Goal: Obtain resource: Download file/media

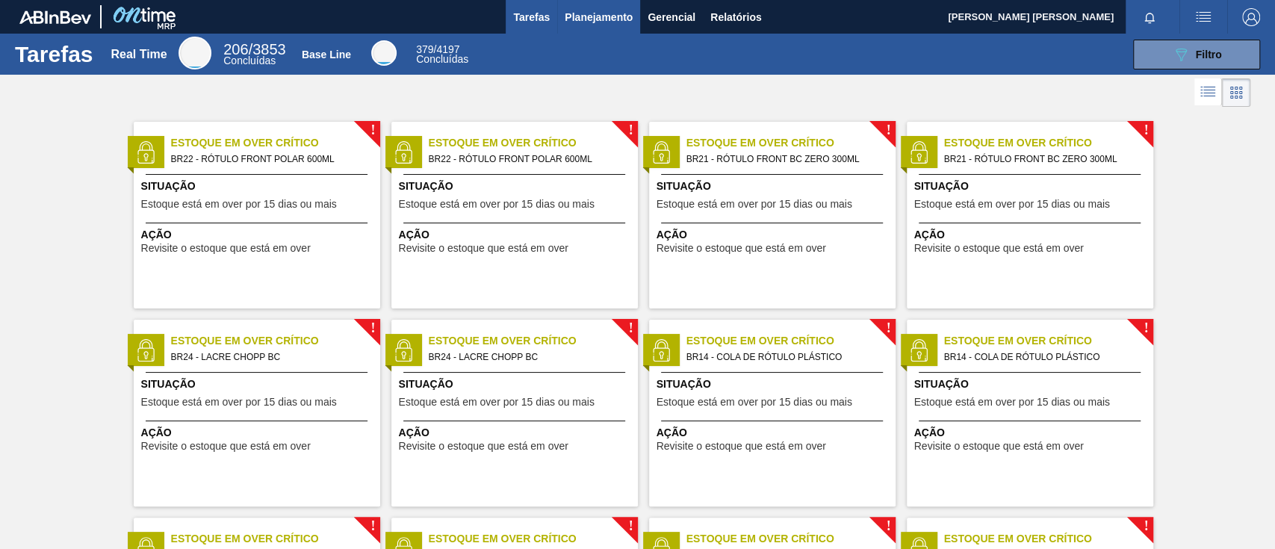
click at [619, 14] on span "Planejamento" at bounding box center [599, 17] width 68 height 18
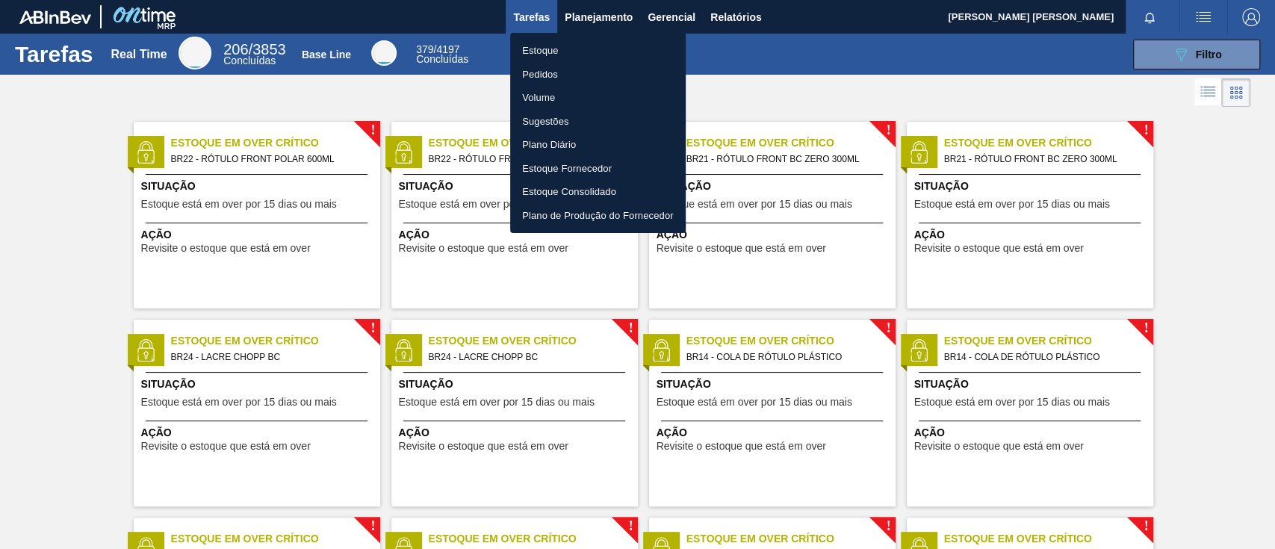
click at [565, 51] on li "Estoque" at bounding box center [597, 51] width 175 height 24
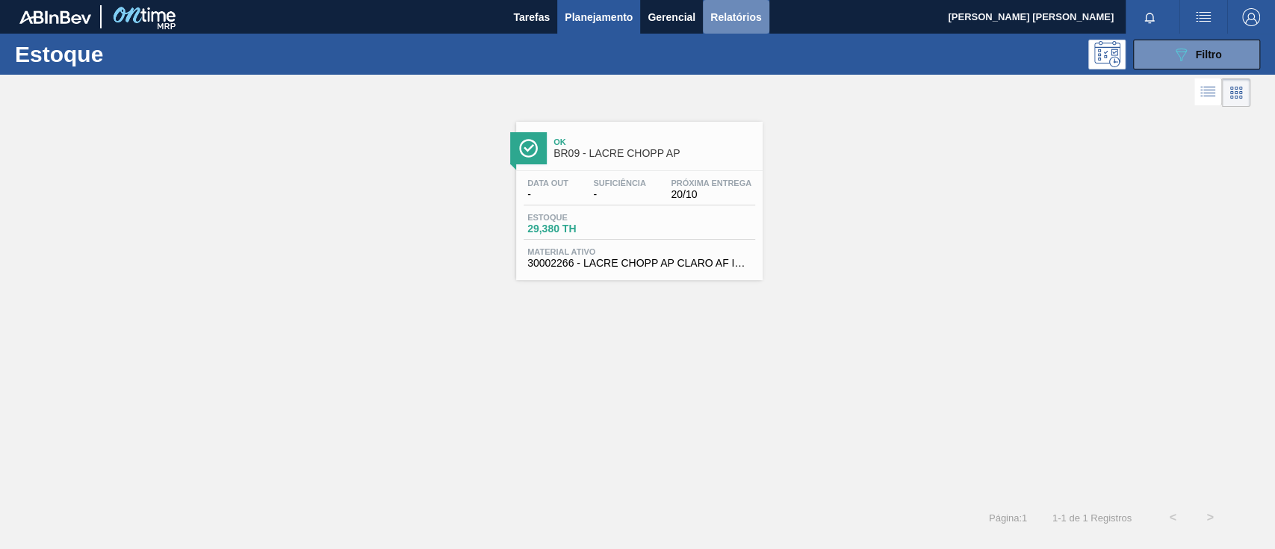
click at [731, 9] on span "Relatórios" at bounding box center [735, 17] width 51 height 18
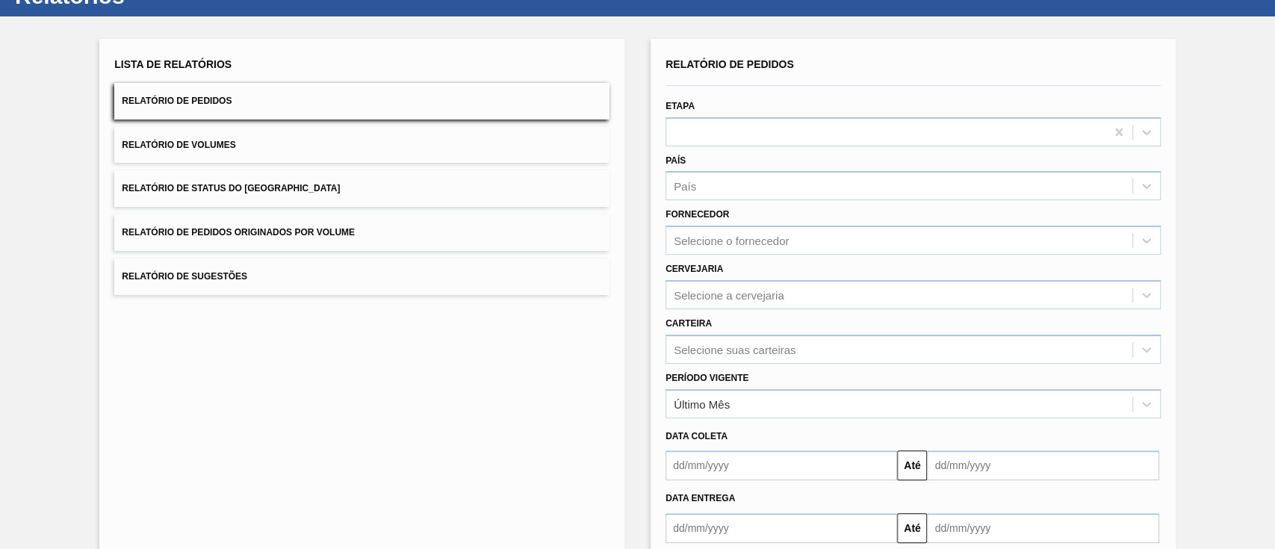
scroll to position [141, 0]
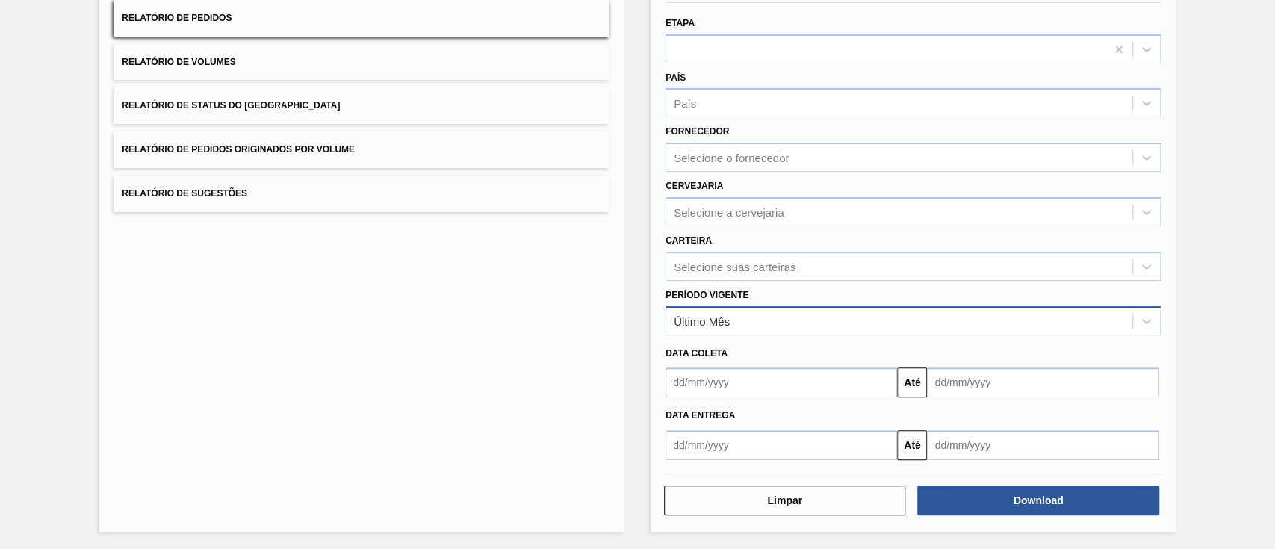
click at [789, 310] on div "Último Mês" at bounding box center [899, 321] width 466 height 22
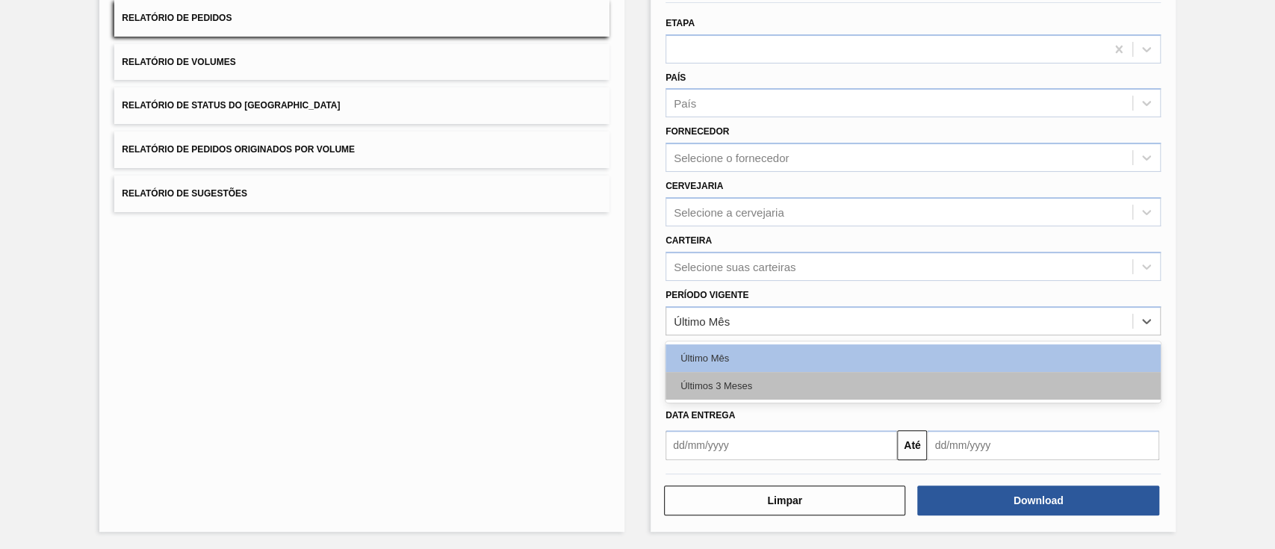
click at [739, 392] on div "Últimos 3 Meses" at bounding box center [912, 386] width 495 height 28
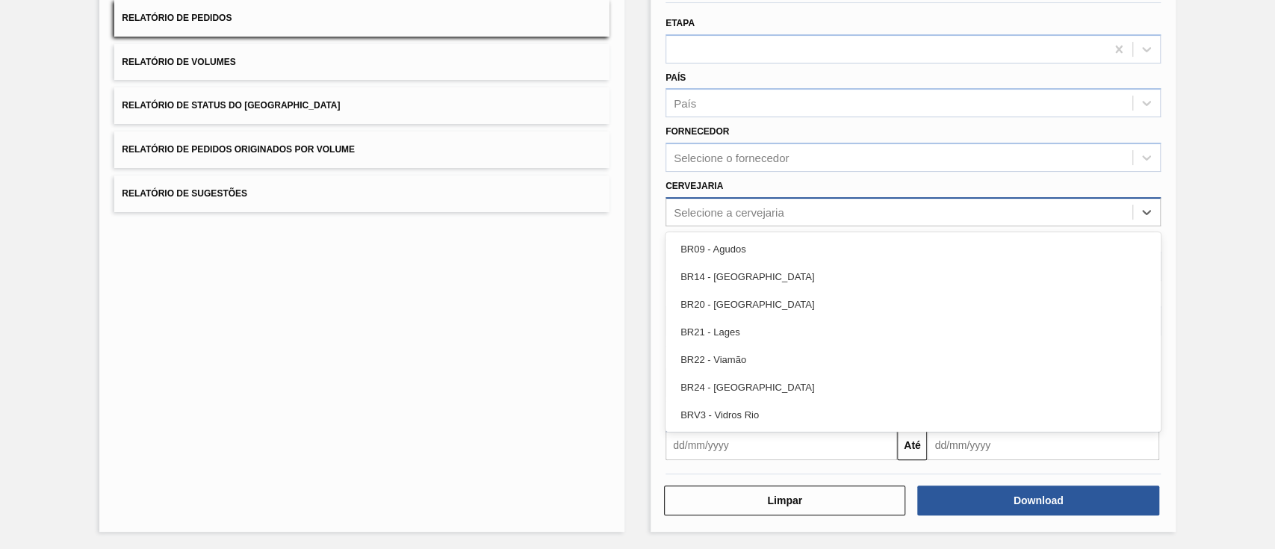
click at [748, 205] on div "Selecione a cervejaria" at bounding box center [729, 211] width 111 height 13
drag, startPoint x: 752, startPoint y: 240, endPoint x: 767, endPoint y: 232, distance: 17.0
click at [752, 240] on div "BR09 - Agudos" at bounding box center [912, 249] width 495 height 28
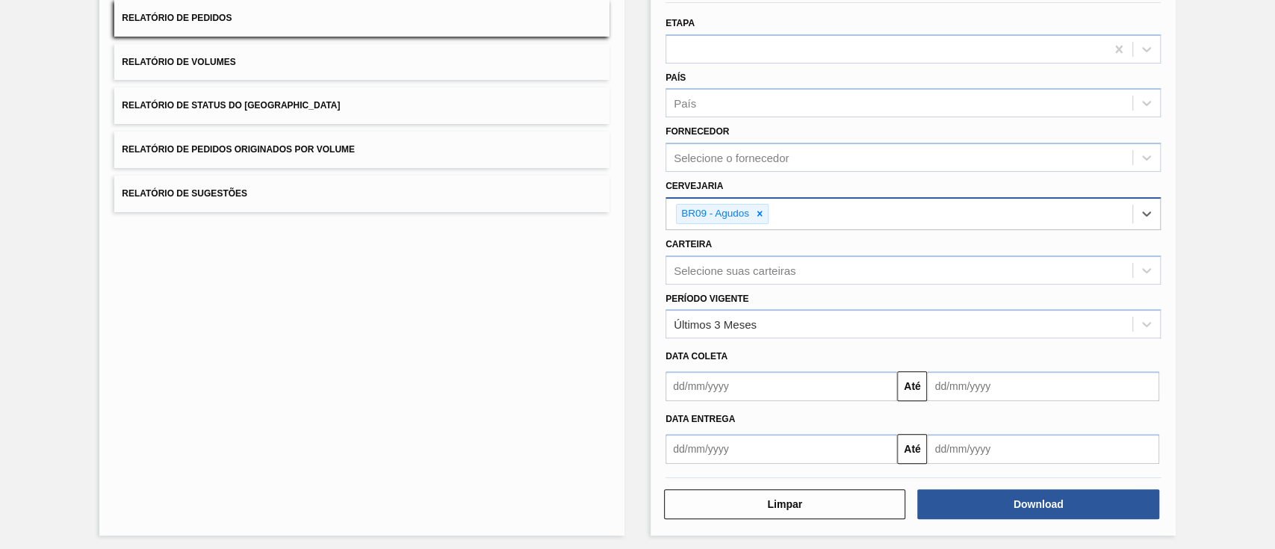
click at [812, 210] on div "BR09 - Agudos" at bounding box center [899, 214] width 466 height 31
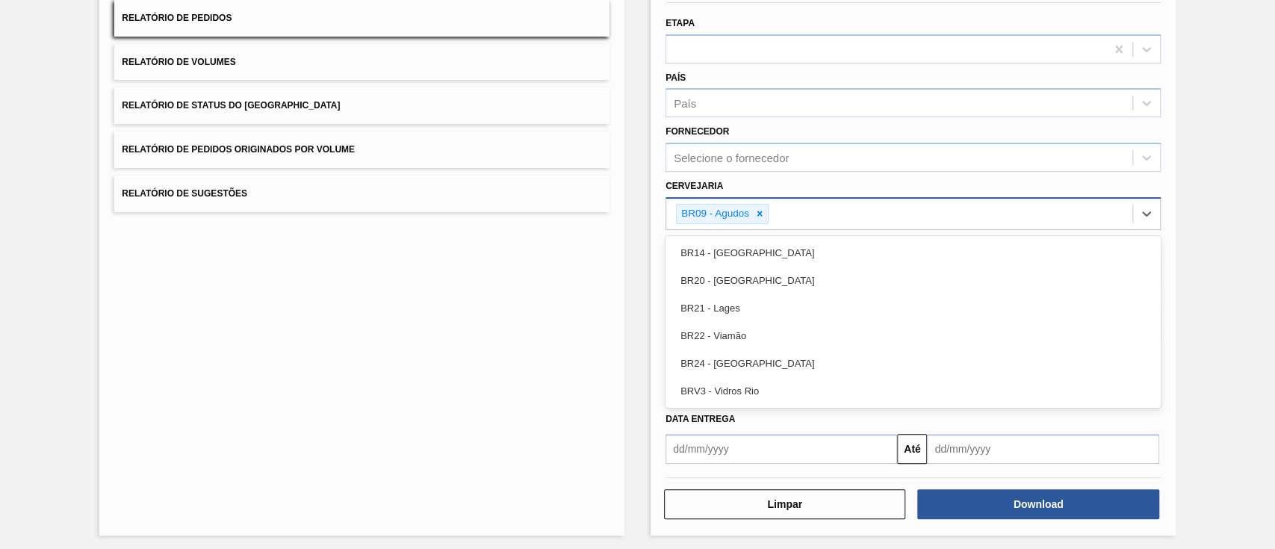
click at [747, 209] on div "BR09 - Agudos" at bounding box center [714, 214] width 75 height 19
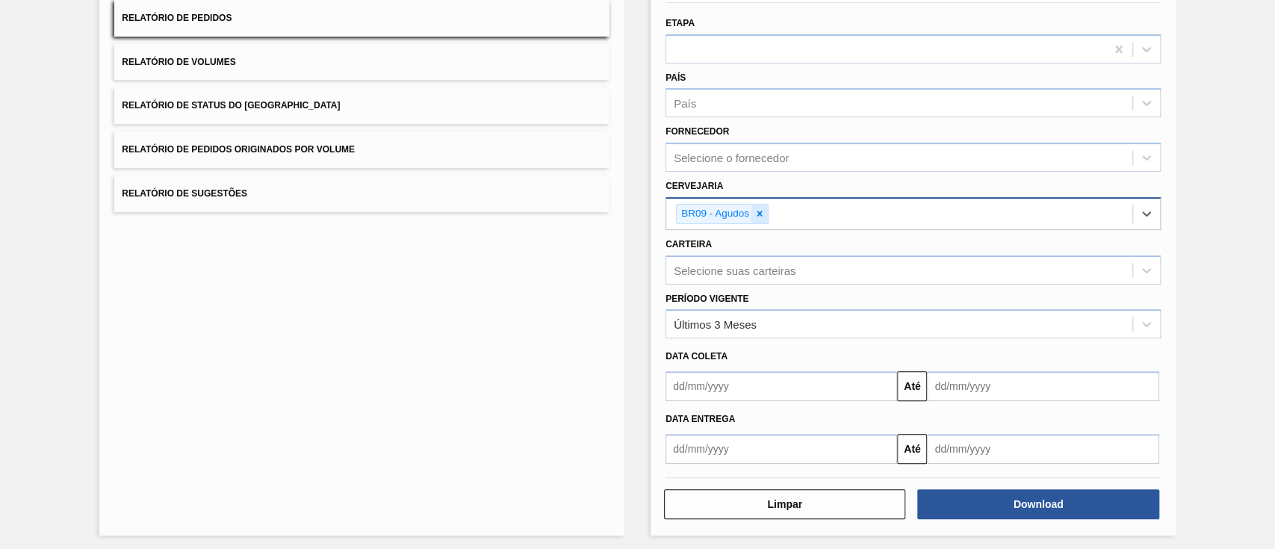
click at [756, 211] on icon at bounding box center [759, 213] width 10 height 10
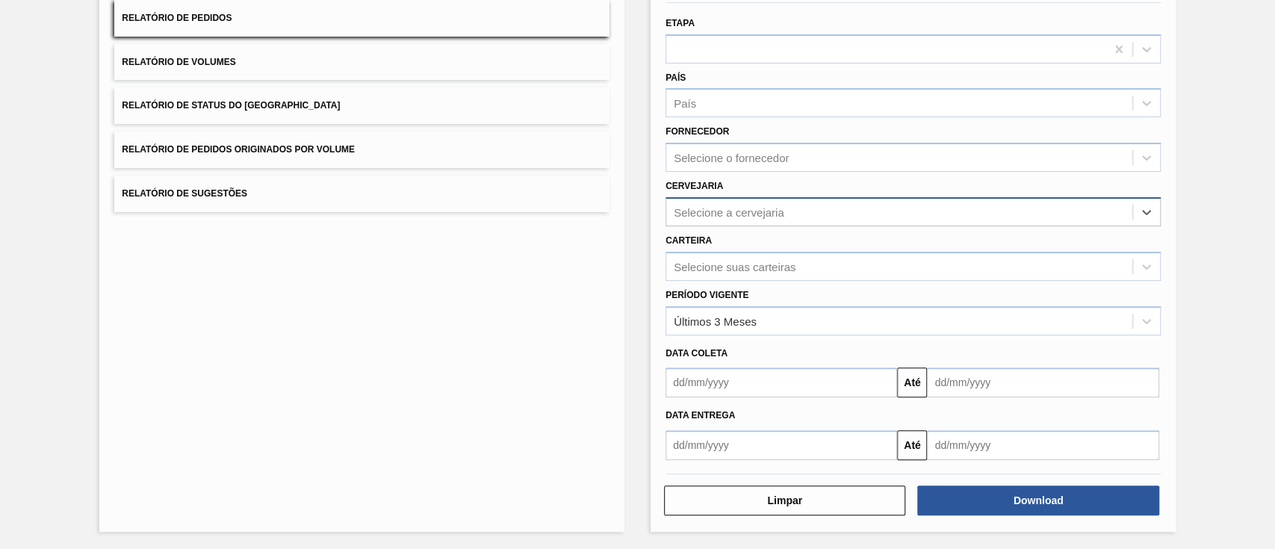
click at [759, 211] on div "Selecione a cervejaria" at bounding box center [729, 211] width 111 height 13
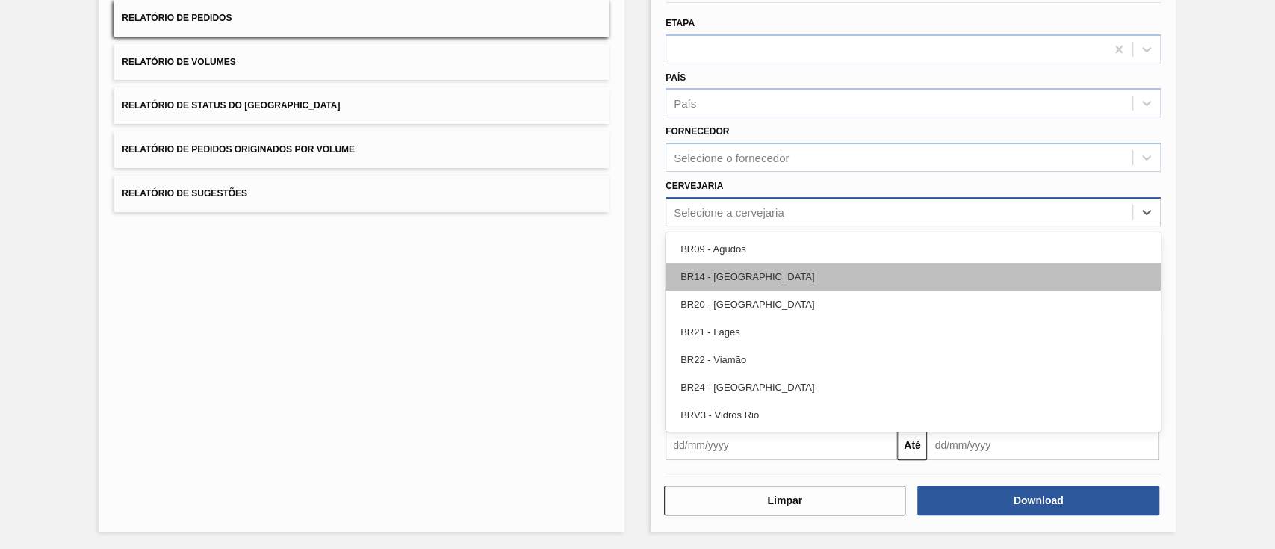
click at [747, 272] on div "BR14 - [GEOGRAPHIC_DATA]" at bounding box center [912, 277] width 495 height 28
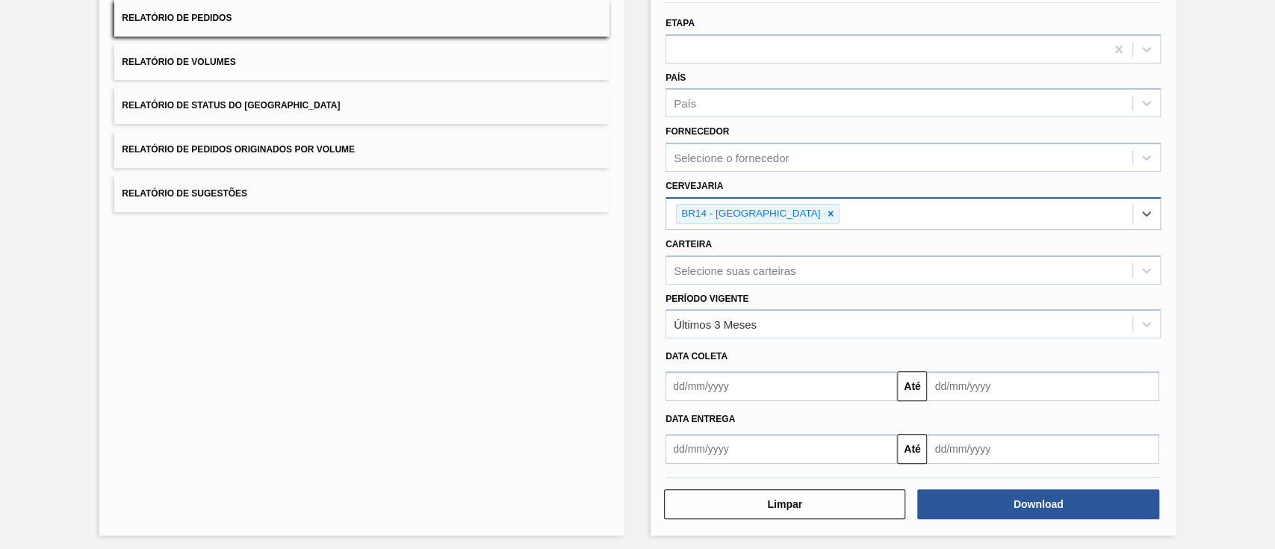
click at [806, 219] on div "BR14 - [GEOGRAPHIC_DATA]" at bounding box center [899, 214] width 466 height 31
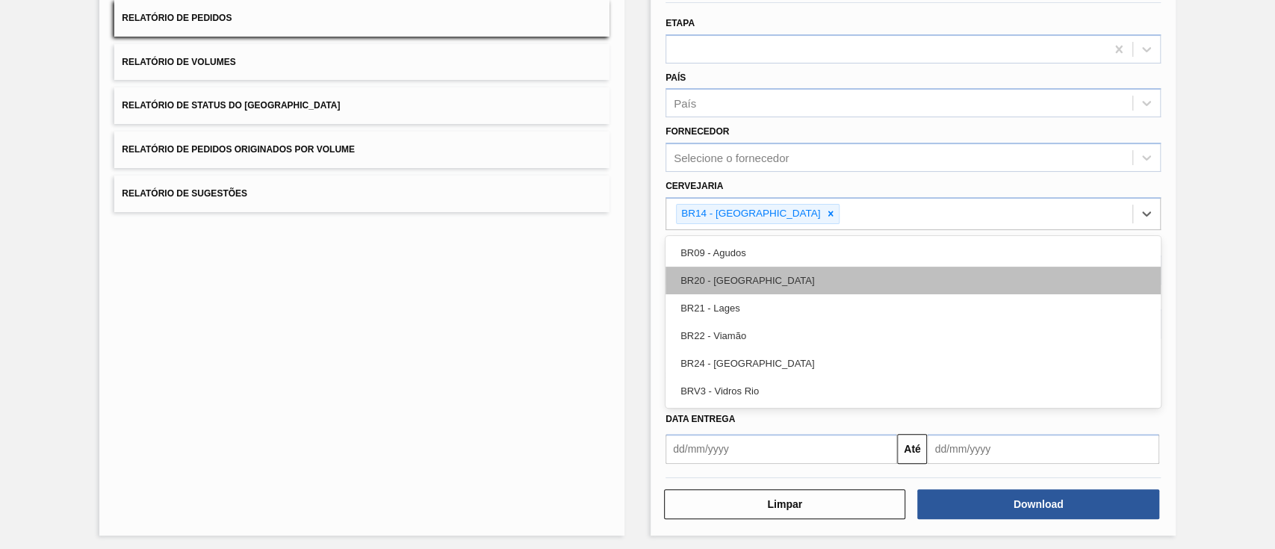
click at [789, 285] on div "BR20 - [GEOGRAPHIC_DATA]" at bounding box center [912, 281] width 495 height 28
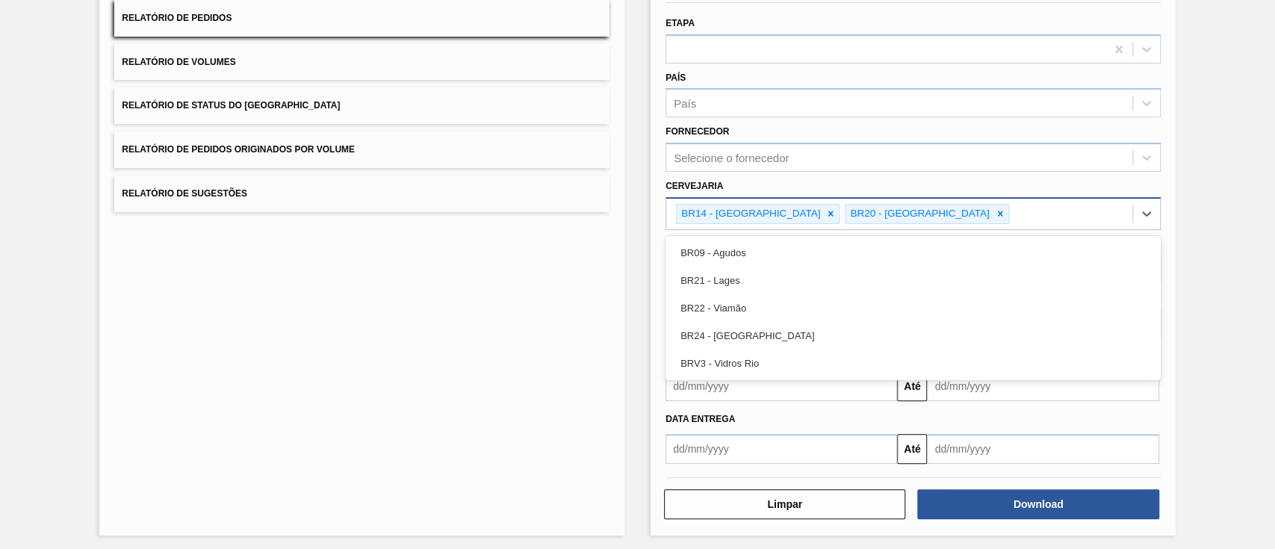
click at [951, 211] on div "BR14 - [GEOGRAPHIC_DATA] BR20 - [GEOGRAPHIC_DATA]" at bounding box center [899, 214] width 466 height 31
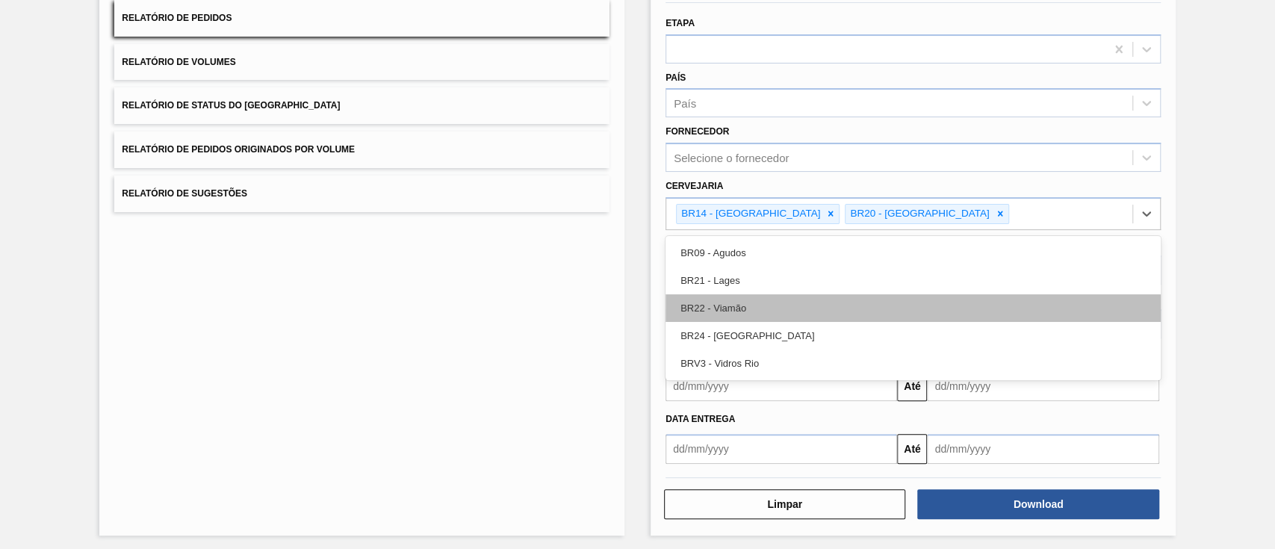
click at [856, 302] on div "BR22 - Viamão" at bounding box center [912, 308] width 495 height 28
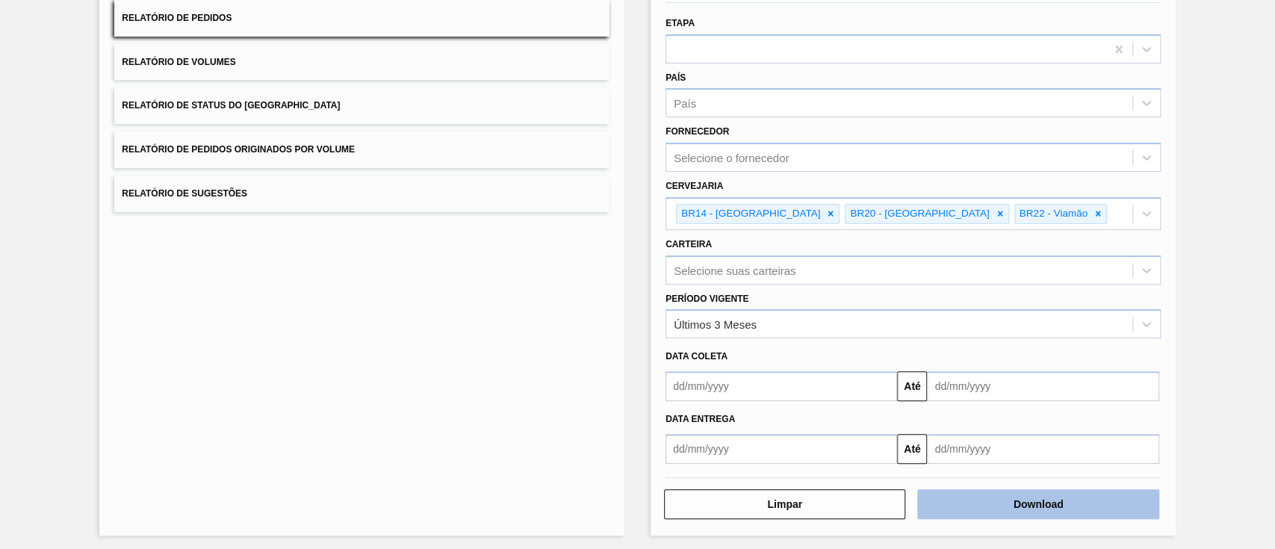
click at [955, 411] on button "Download" at bounding box center [1037, 504] width 241 height 30
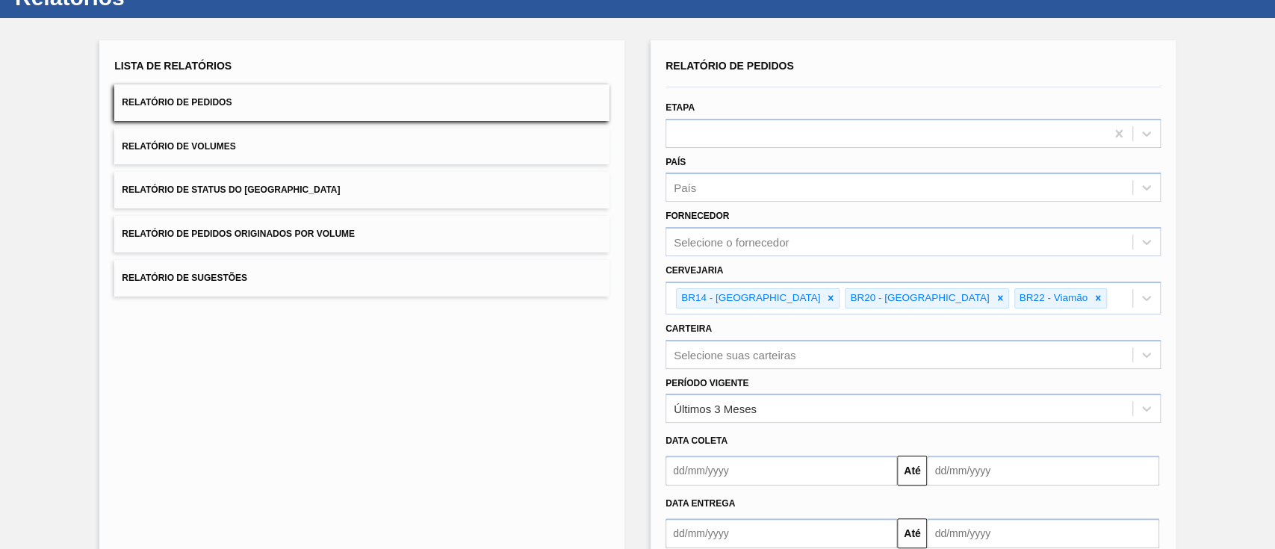
scroll to position [0, 0]
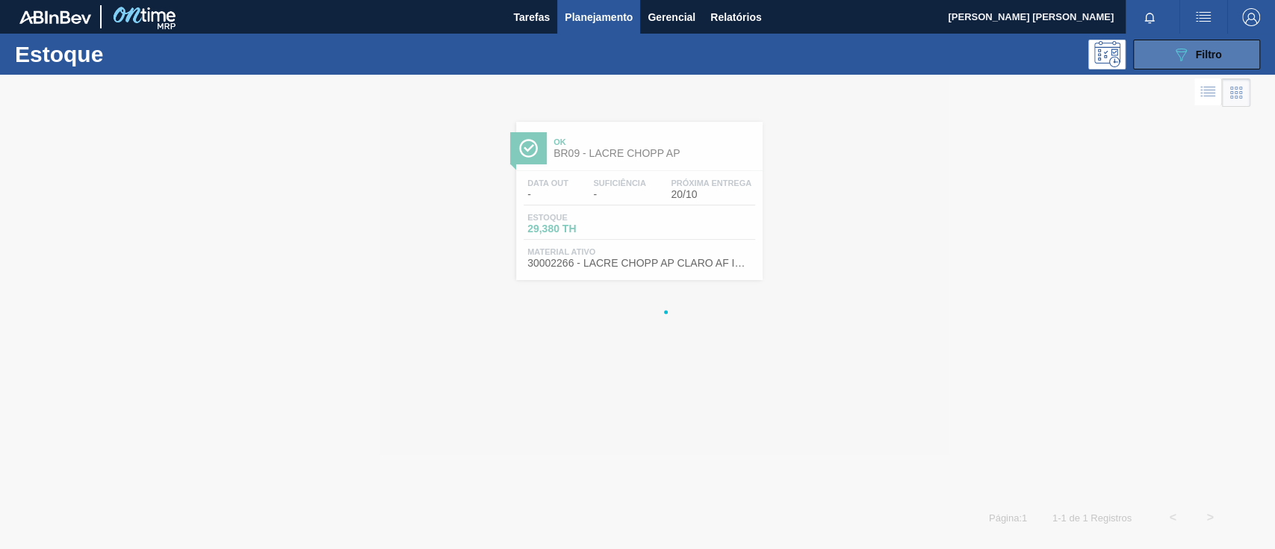
click at [955, 49] on icon "089F7B8B-B2A5-4AFE-B5C0-19BA573D28AC" at bounding box center [1181, 55] width 18 height 18
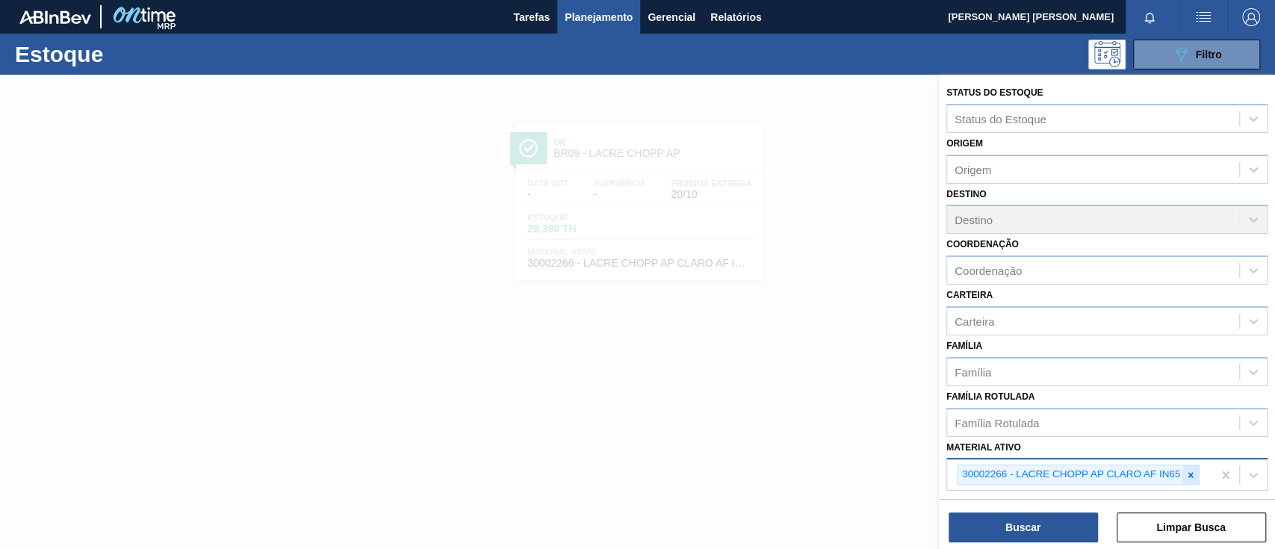
click at [955, 411] on icon at bounding box center [1190, 474] width 5 height 5
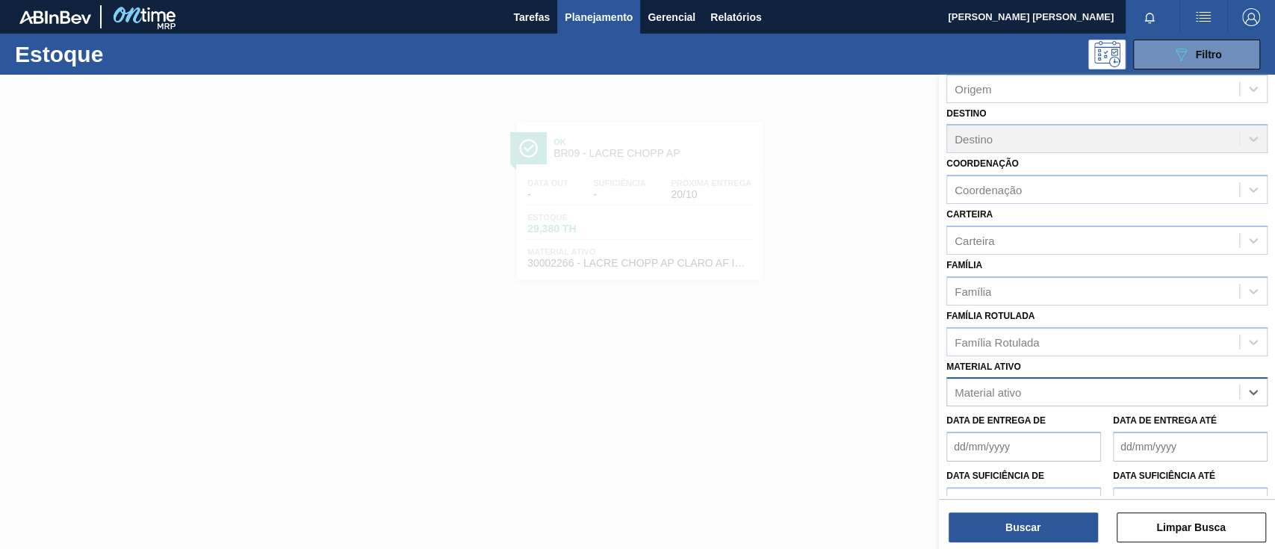
scroll to position [161, 0]
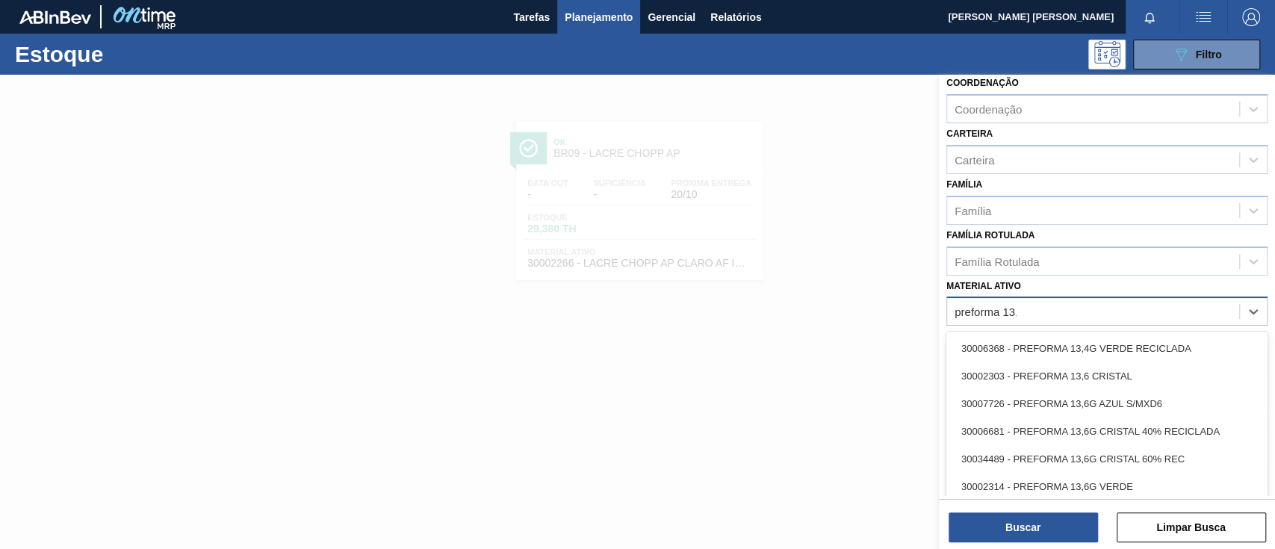
type ativo "preforma 13,7"
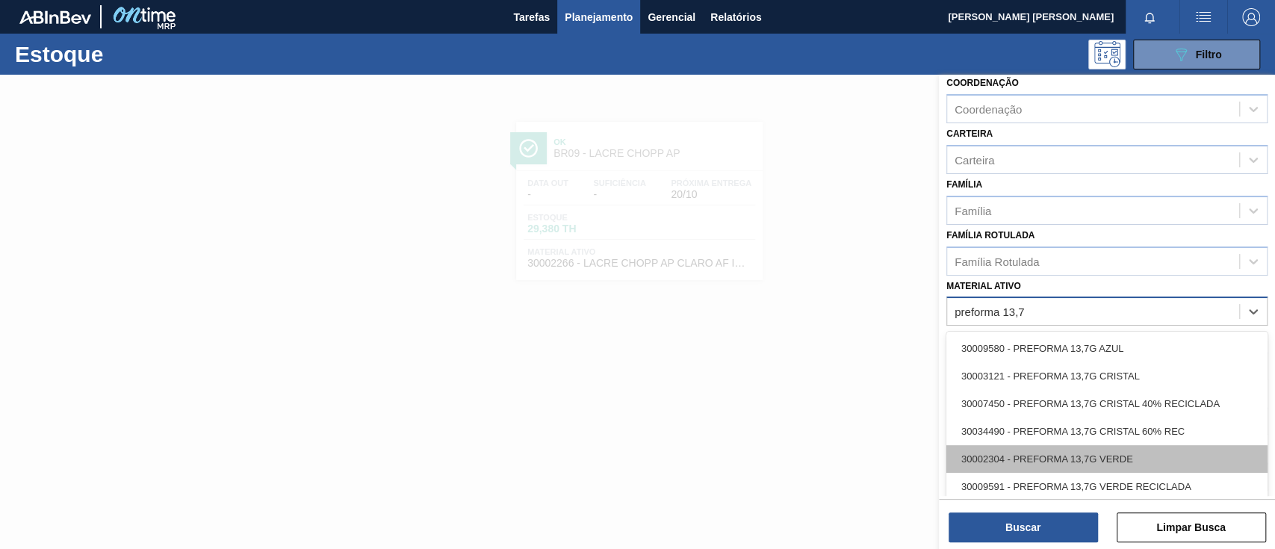
click at [955, 411] on div "30002304 - PREFORMA 13,7G VERDE" at bounding box center [1106, 459] width 321 height 28
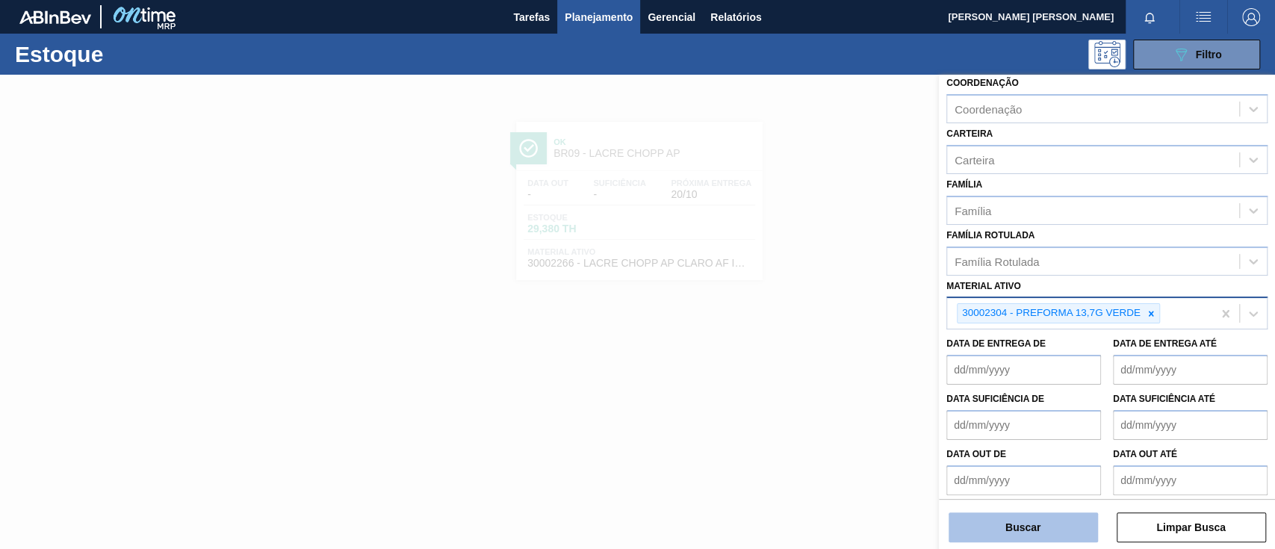
click at [955, 411] on button "Buscar" at bounding box center [1022, 527] width 149 height 30
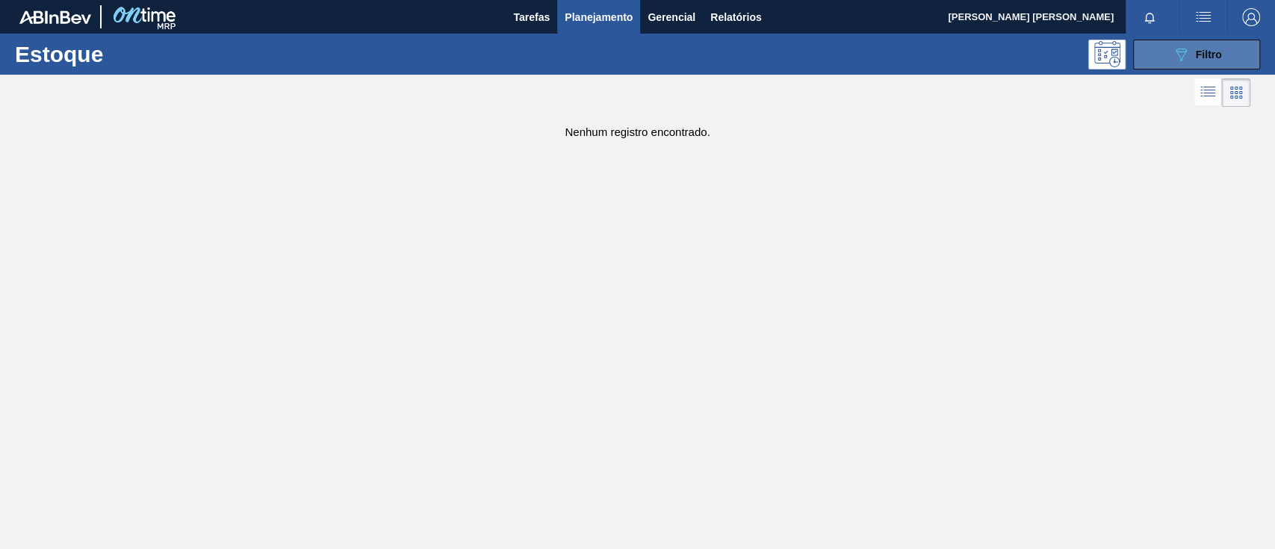
click at [955, 55] on span "Filtro" at bounding box center [1209, 55] width 26 height 12
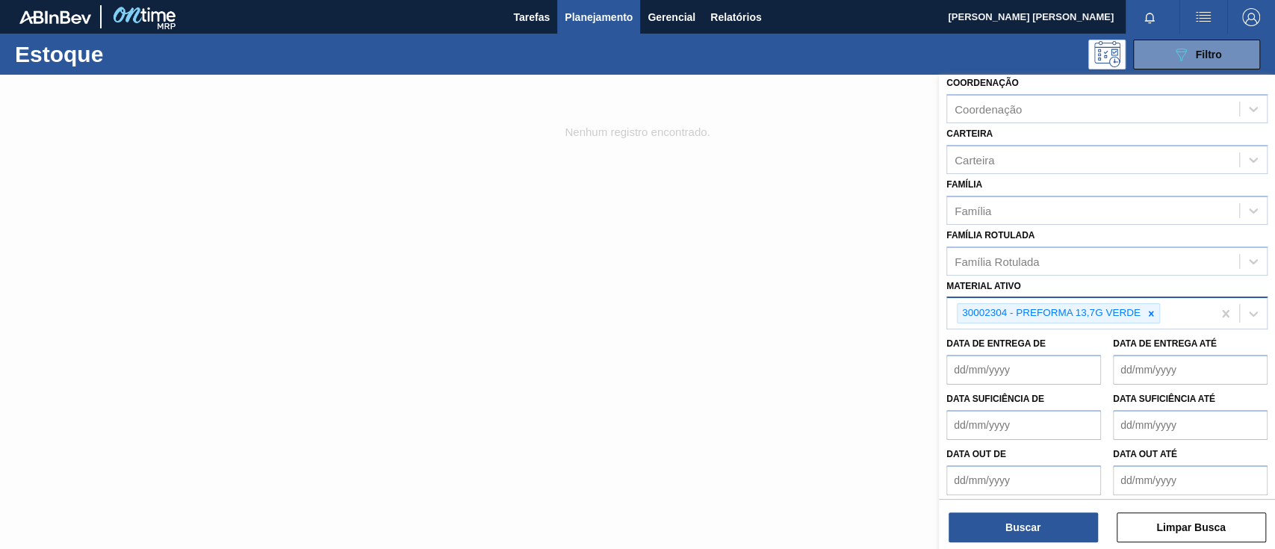
click at [955, 312] on div at bounding box center [1151, 313] width 16 height 19
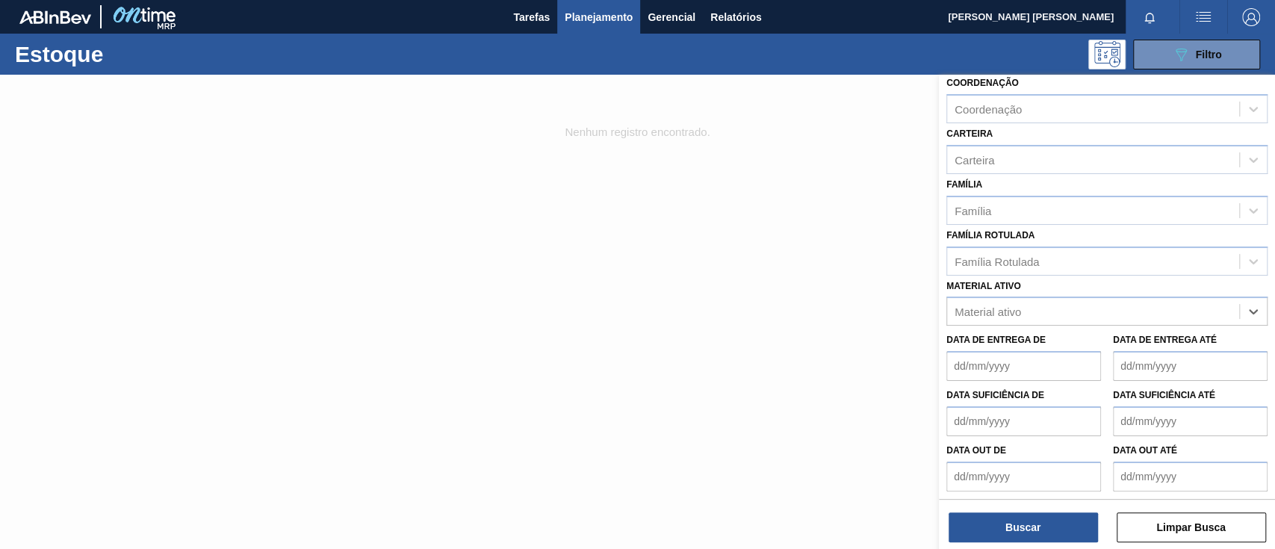
paste ativo "30009591"
type ativo "30009591"
drag, startPoint x: 1127, startPoint y: 339, endPoint x: 1122, endPoint y: 355, distance: 17.2
click at [955, 340] on div "30009591 - PREFORMA 13,7G VERDE RECICLADA" at bounding box center [1106, 349] width 321 height 28
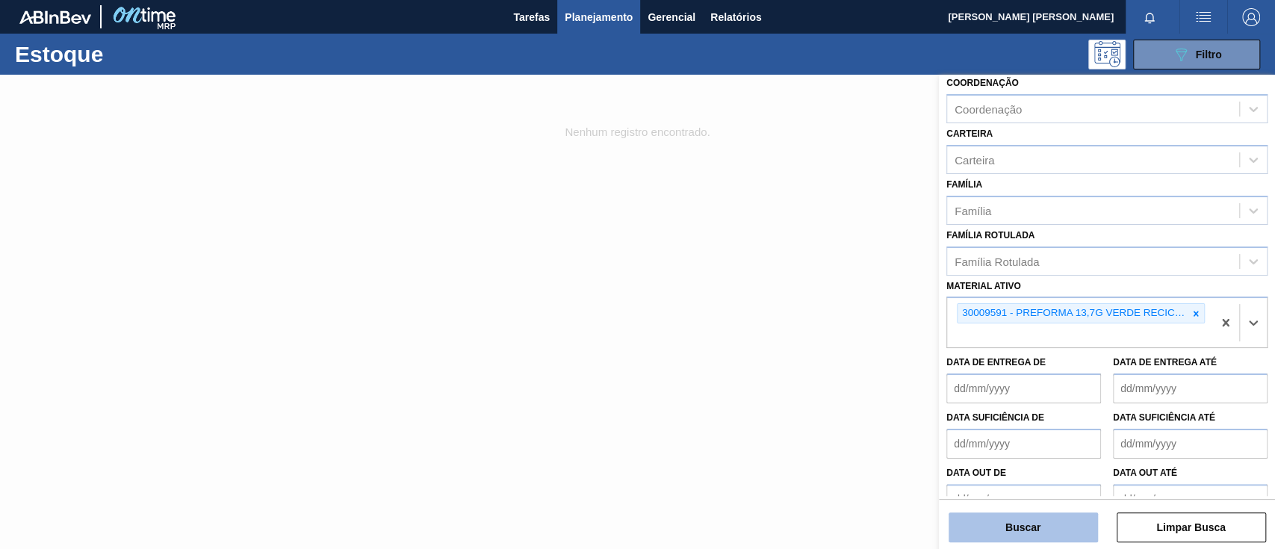
click at [955, 411] on button "Buscar" at bounding box center [1022, 527] width 149 height 30
